Goal: Navigation & Orientation: Find specific page/section

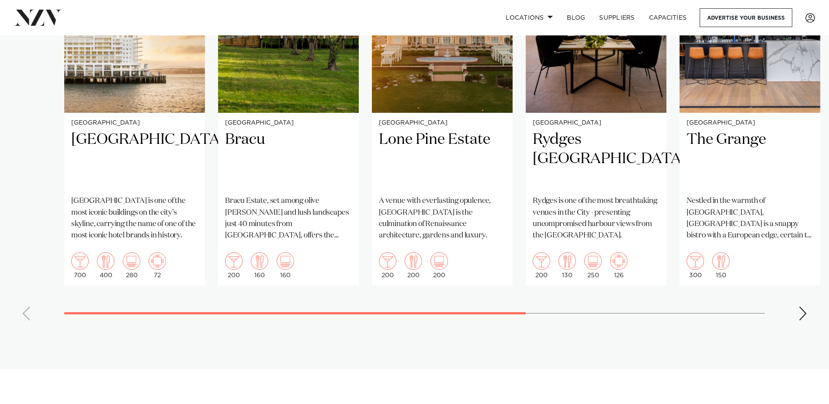
scroll to position [743, 0]
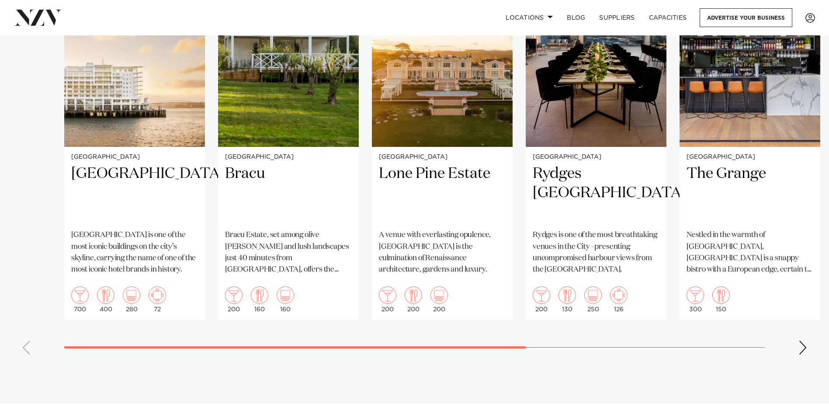
click at [805, 340] on div "Next slide" at bounding box center [802, 347] width 9 height 14
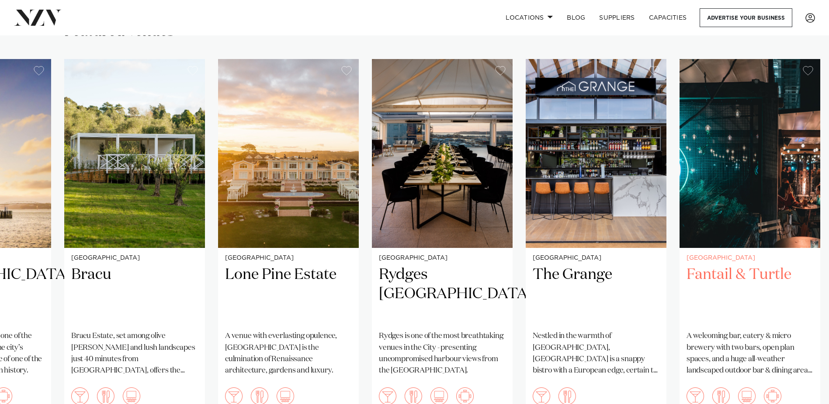
scroll to position [656, 0]
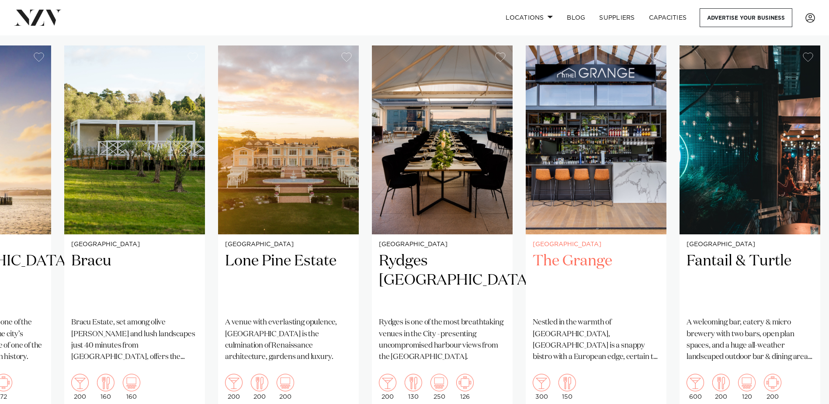
click at [550, 317] on p "Nestled in the warmth of [GEOGRAPHIC_DATA], [GEOGRAPHIC_DATA] is a snappy bistr…" at bounding box center [596, 340] width 127 height 46
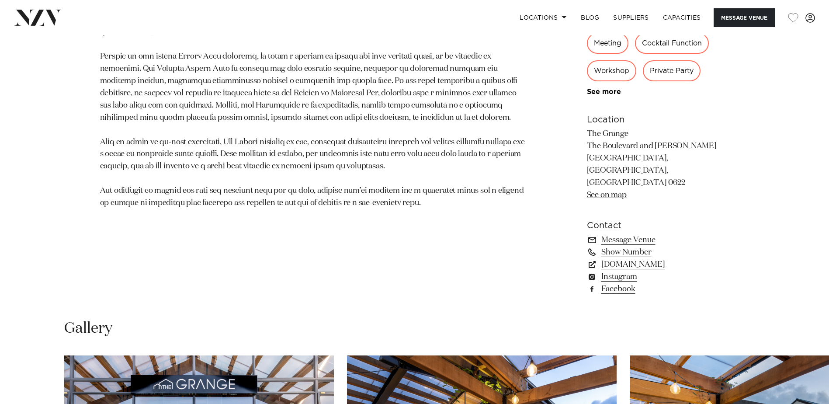
scroll to position [612, 0]
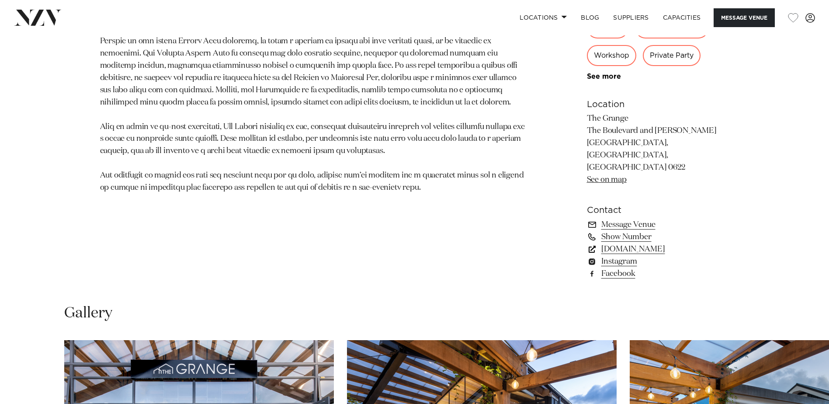
click at [661, 243] on link "thegrangetakapuna.co.nz" at bounding box center [658, 249] width 142 height 12
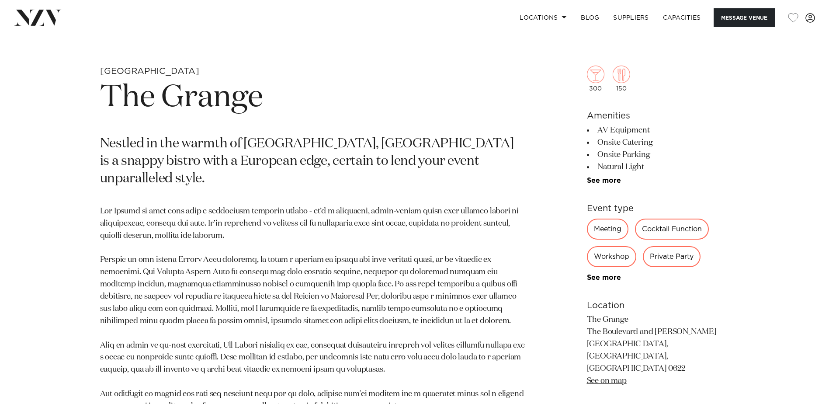
scroll to position [44, 0]
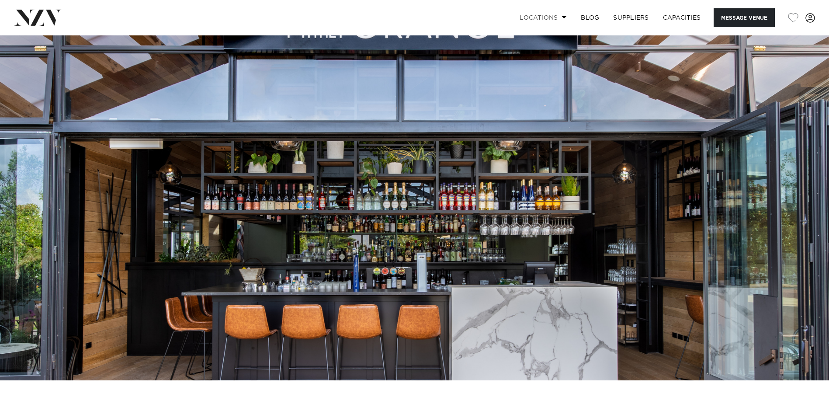
click at [527, 15] on link "Locations" at bounding box center [543, 17] width 61 height 19
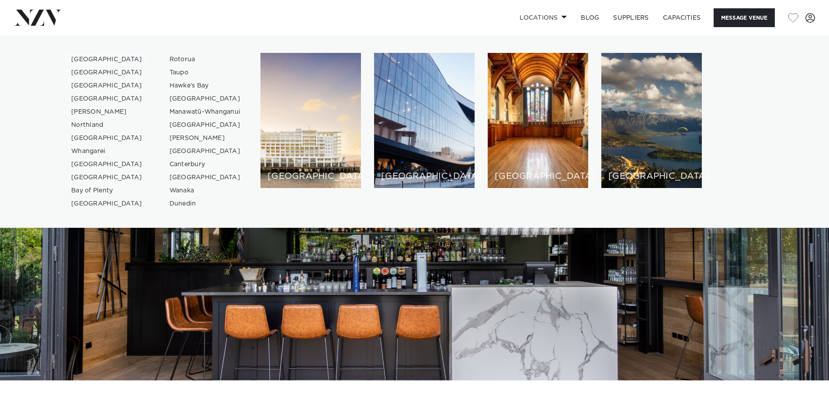
click at [90, 57] on link "[GEOGRAPHIC_DATA]" at bounding box center [106, 59] width 85 height 13
